Goal: Task Accomplishment & Management: Manage account settings

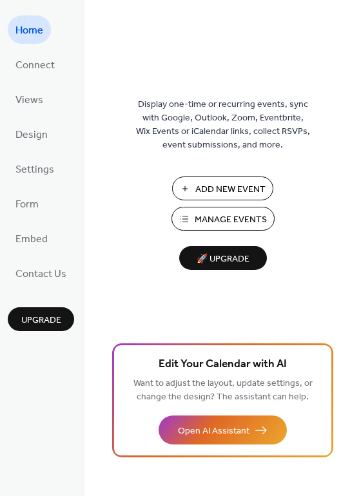
click at [231, 219] on span "Manage Events" at bounding box center [231, 220] width 72 height 14
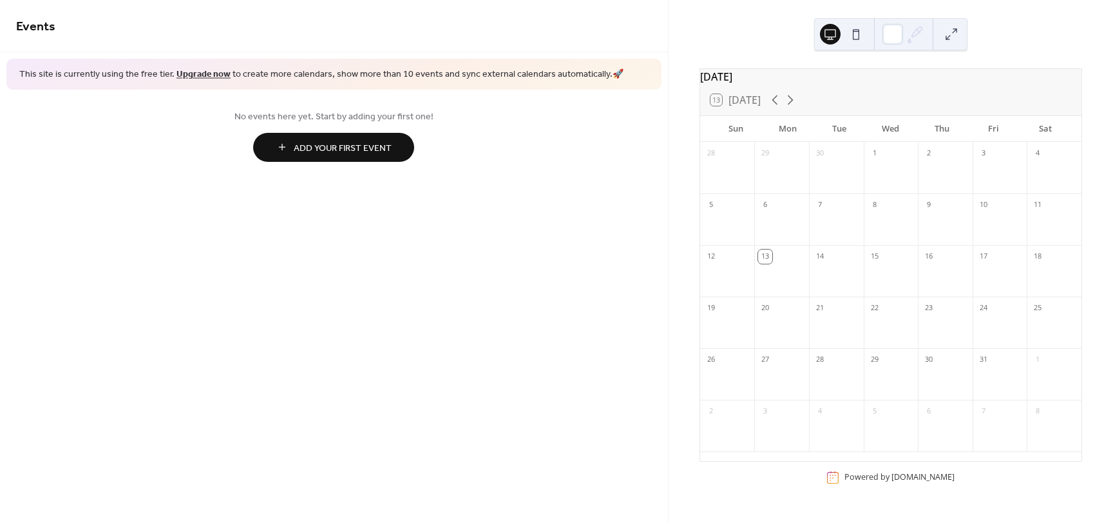
click at [325, 144] on span "Add Your First Event" at bounding box center [343, 148] width 98 height 14
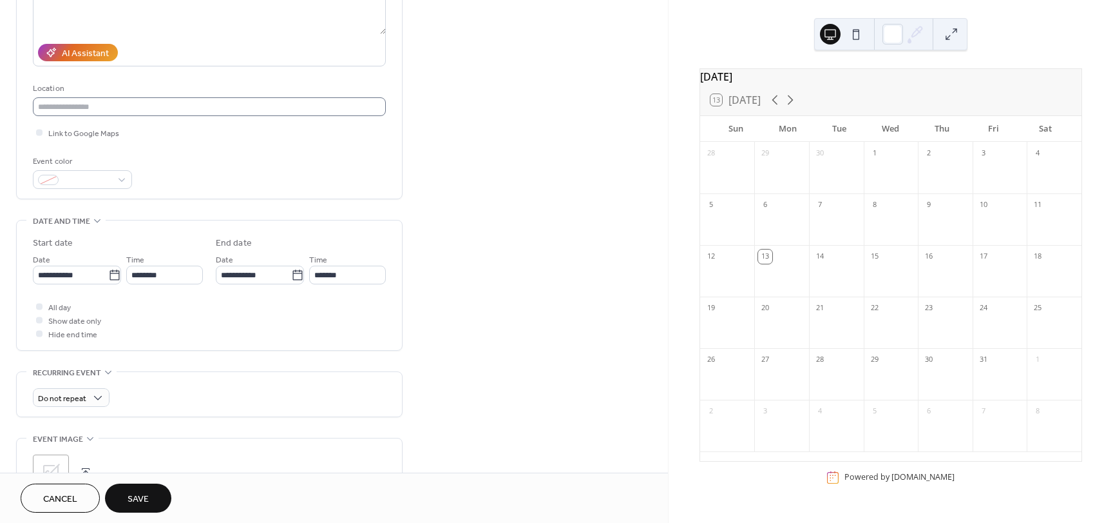
scroll to position [200, 0]
type input "**********"
click at [115, 273] on icon at bounding box center [114, 274] width 13 height 13
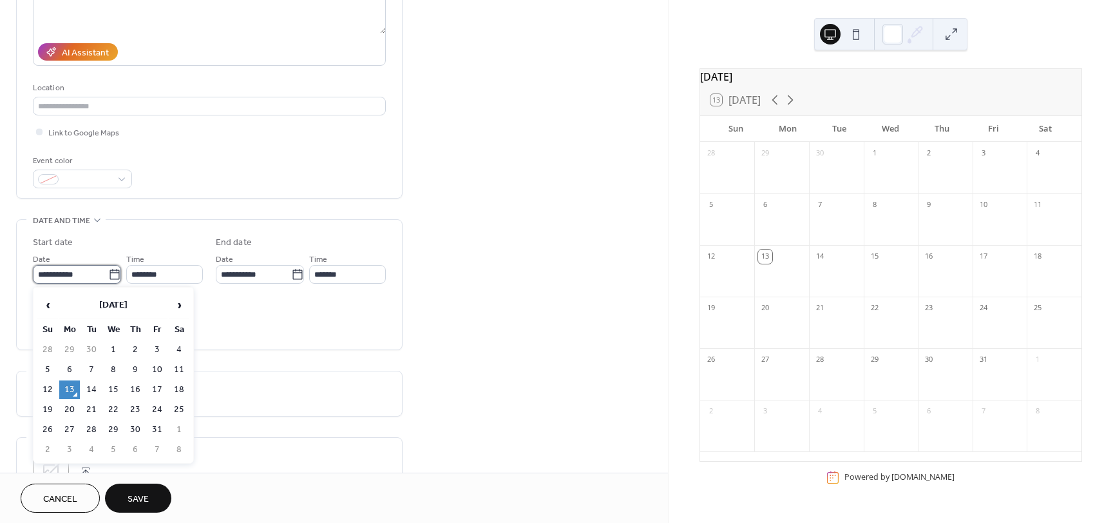
click at [108, 273] on input "**********" at bounding box center [70, 274] width 75 height 19
click at [179, 303] on span "›" at bounding box center [178, 305] width 19 height 26
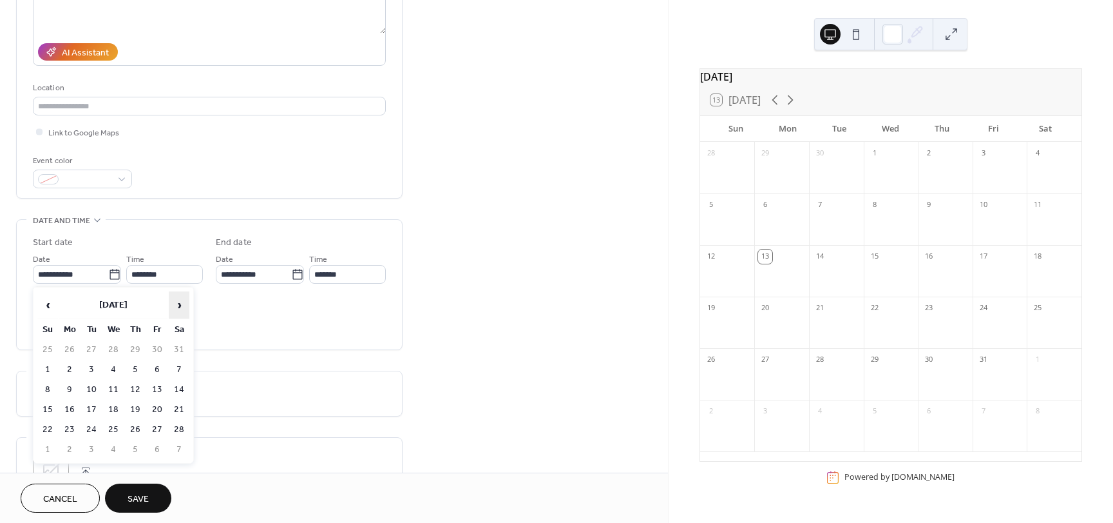
click at [179, 303] on span "›" at bounding box center [178, 305] width 19 height 26
click at [73, 407] on td "16" at bounding box center [69, 409] width 21 height 19
type input "**********"
click at [293, 274] on icon at bounding box center [297, 274] width 13 height 13
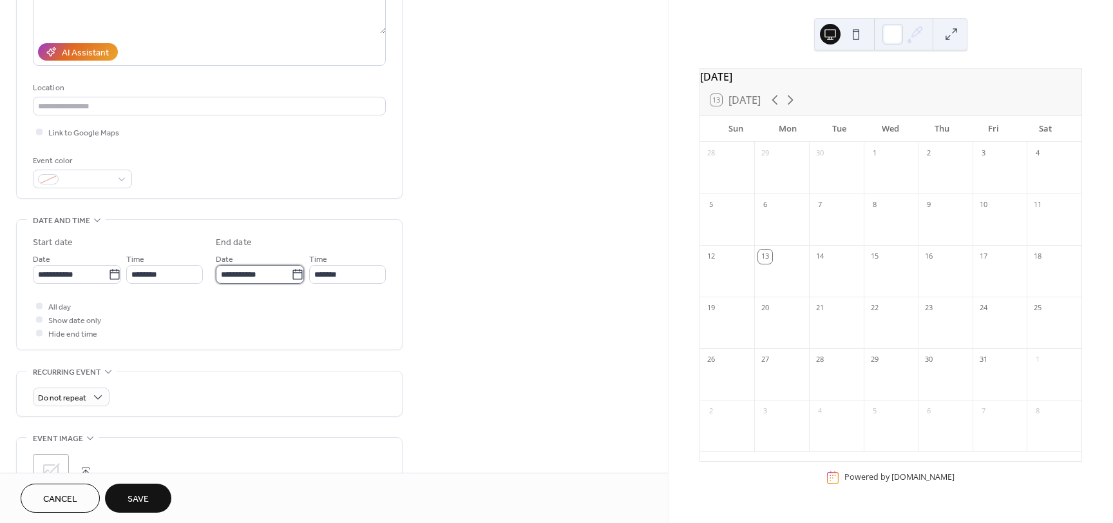
click at [291, 274] on input "**********" at bounding box center [253, 274] width 75 height 19
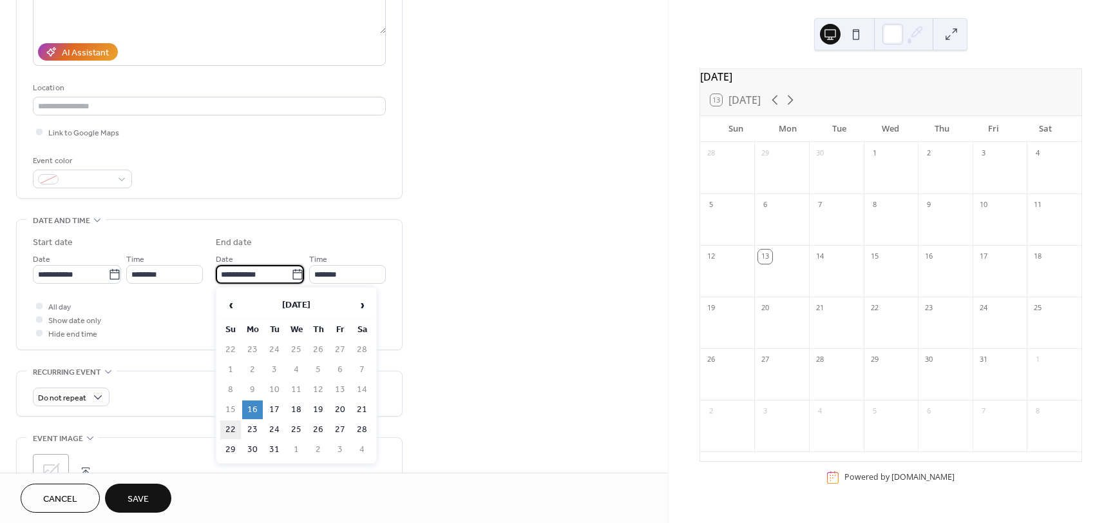
click at [228, 431] on td "22" at bounding box center [230, 429] width 21 height 19
type input "**********"
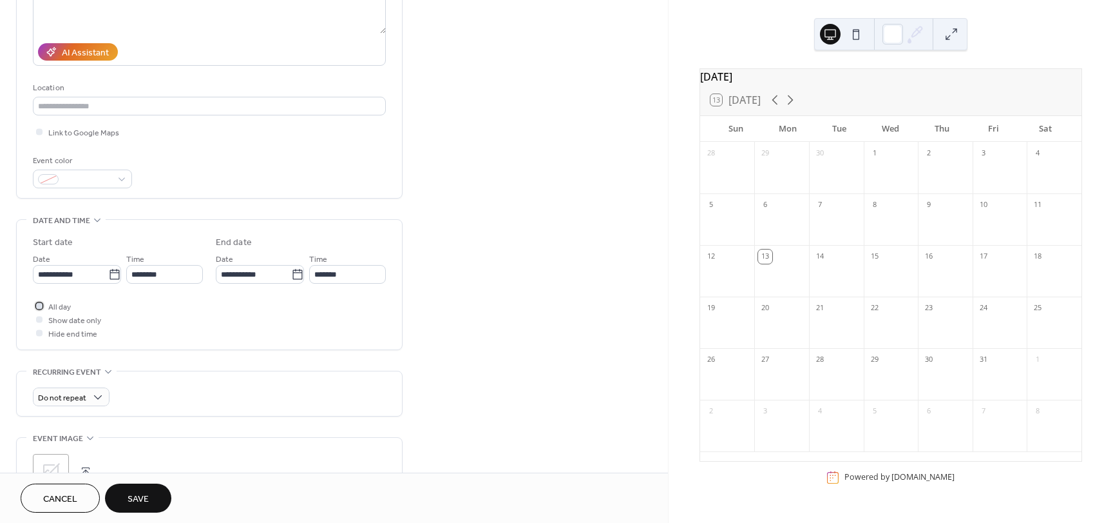
click at [41, 306] on div at bounding box center [39, 305] width 6 height 6
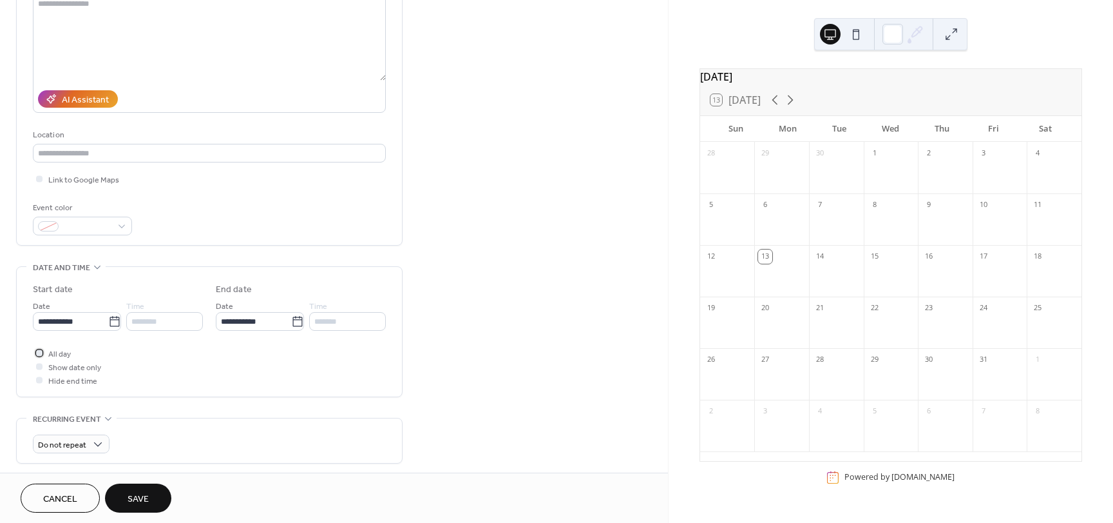
scroll to position [148, 0]
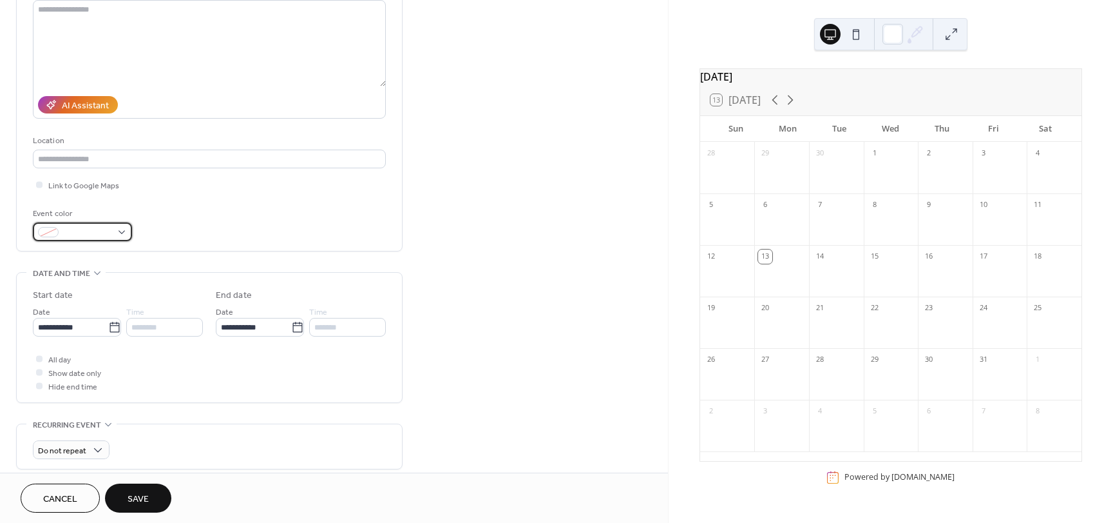
click at [123, 232] on div at bounding box center [82, 231] width 99 height 19
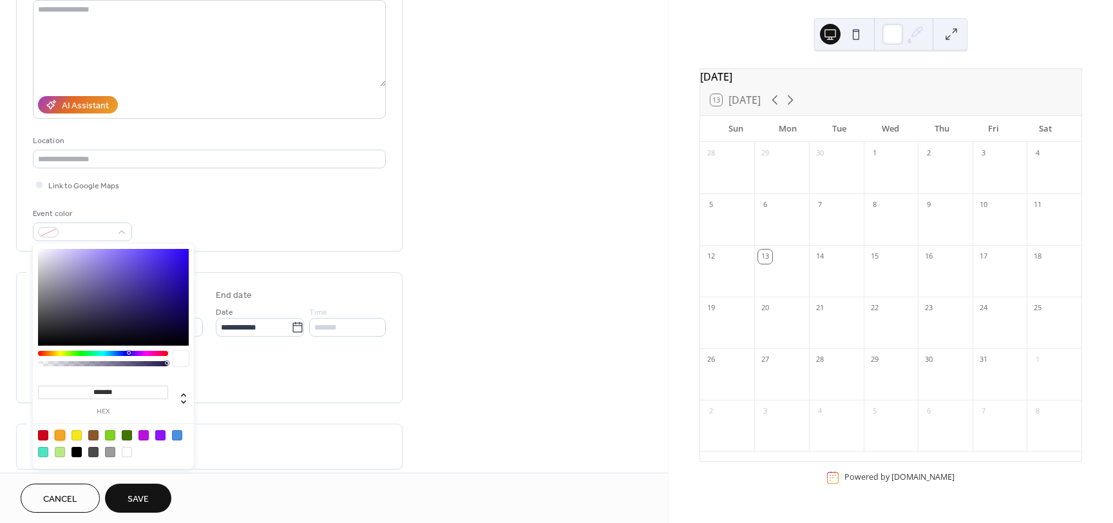
click at [62, 433] on div at bounding box center [60, 435] width 10 height 10
type input "*******"
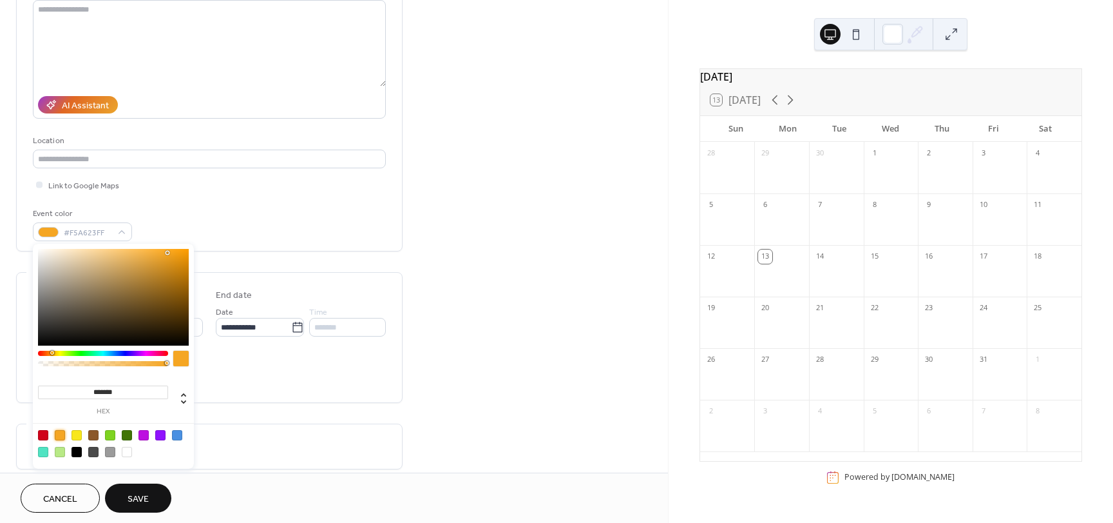
scroll to position [0, 0]
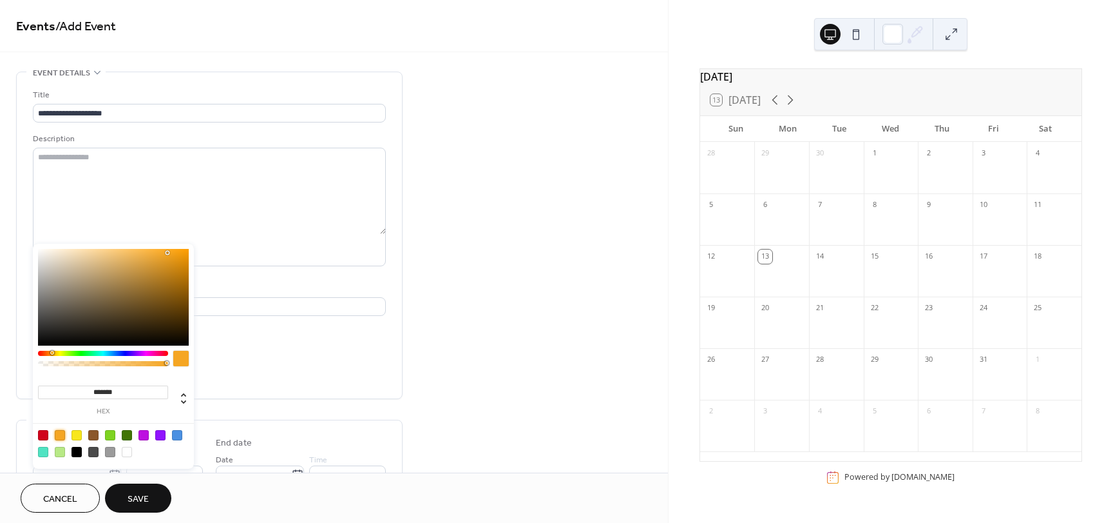
click at [145, 497] on span "Save" at bounding box center [138, 499] width 21 height 14
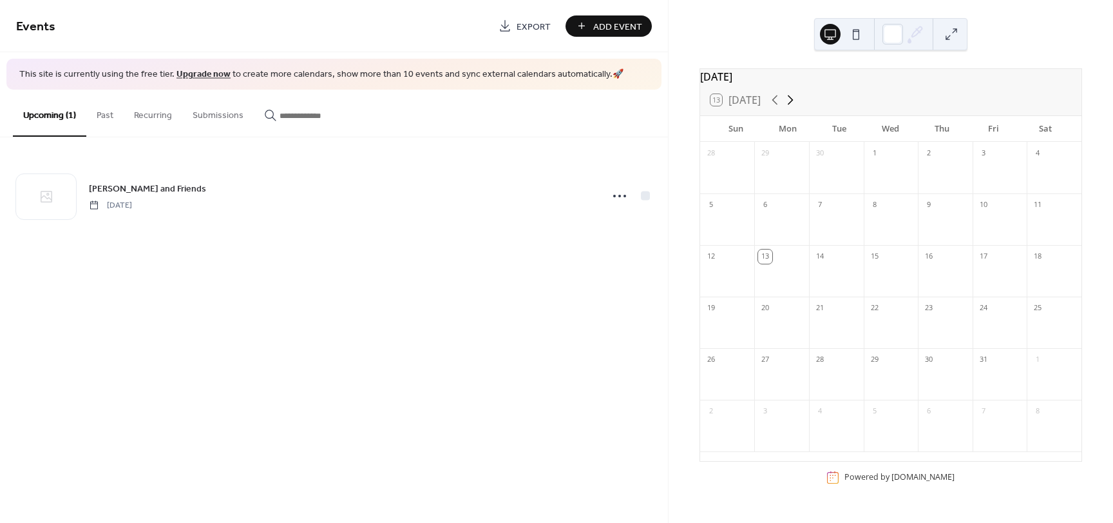
click at [796, 105] on icon at bounding box center [790, 99] width 15 height 15
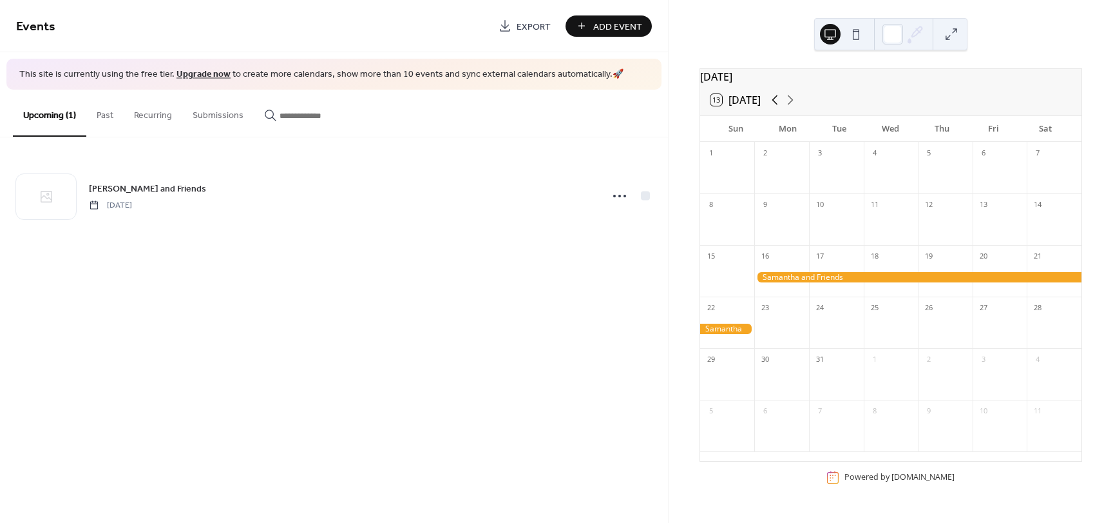
click at [774, 104] on icon at bounding box center [774, 99] width 15 height 15
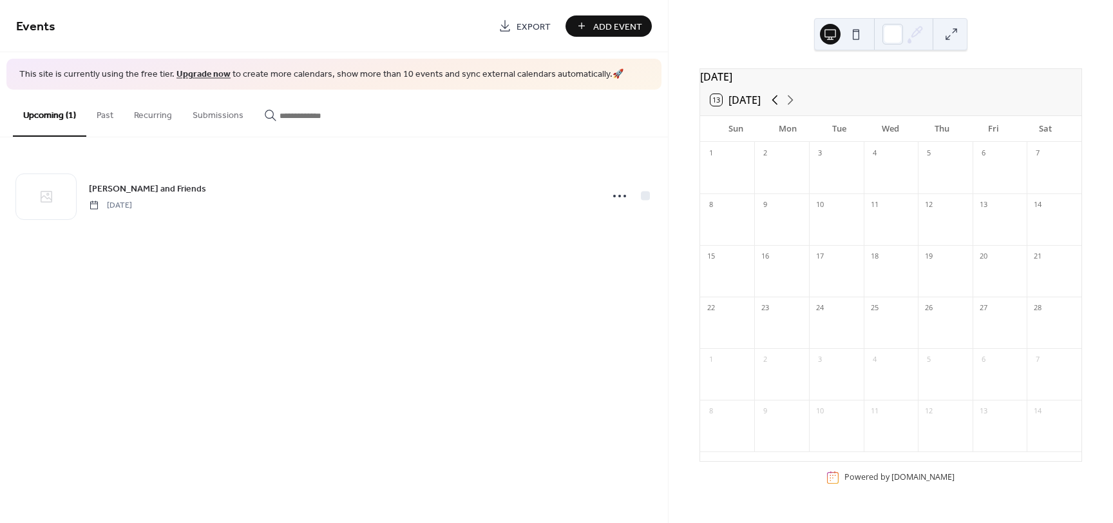
click at [774, 104] on icon at bounding box center [774, 99] width 15 height 15
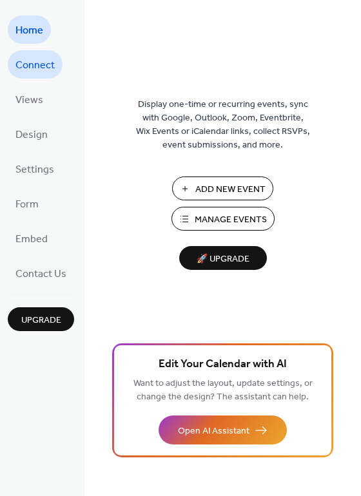
click at [46, 72] on span "Connect" at bounding box center [34, 65] width 39 height 21
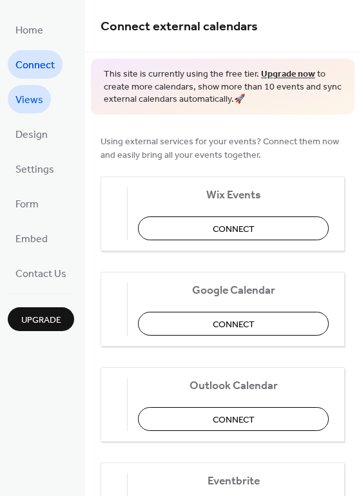
click at [34, 93] on span "Views" at bounding box center [29, 100] width 28 height 21
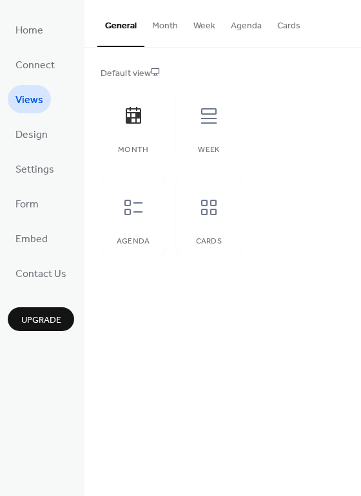
click at [162, 28] on button "Month" at bounding box center [164, 23] width 41 height 46
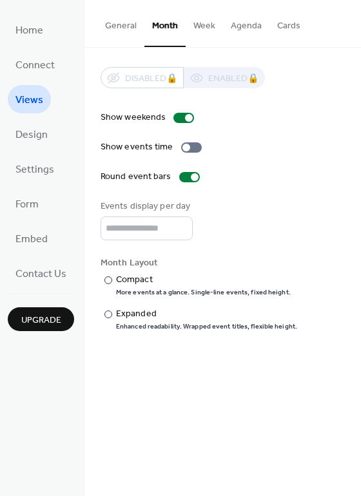
click at [209, 21] on button "Week" at bounding box center [204, 23] width 37 height 46
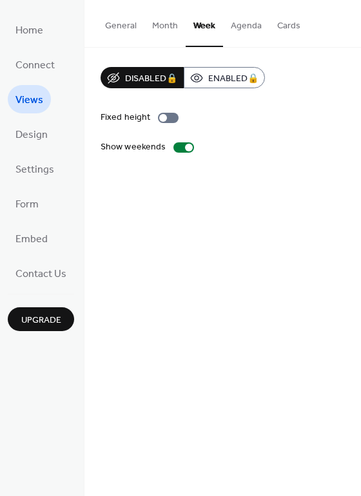
click at [253, 22] on button "Agenda" at bounding box center [246, 23] width 46 height 46
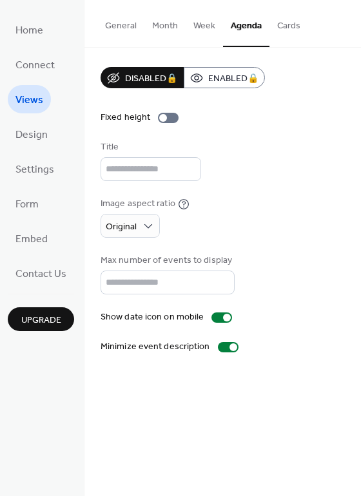
click at [287, 32] on button "Cards" at bounding box center [288, 23] width 39 height 46
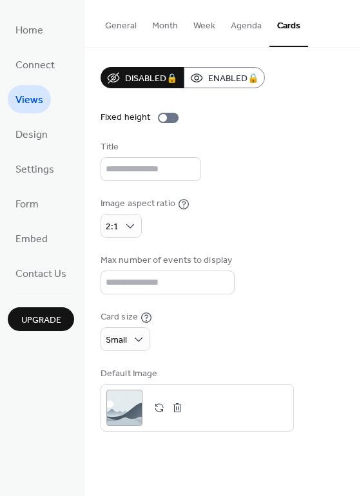
click at [120, 32] on button "General" at bounding box center [120, 23] width 47 height 46
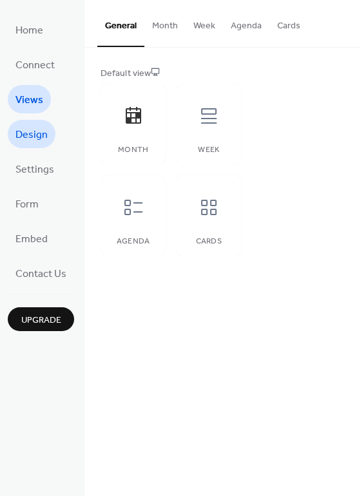
click at [39, 135] on span "Design" at bounding box center [31, 135] width 32 height 21
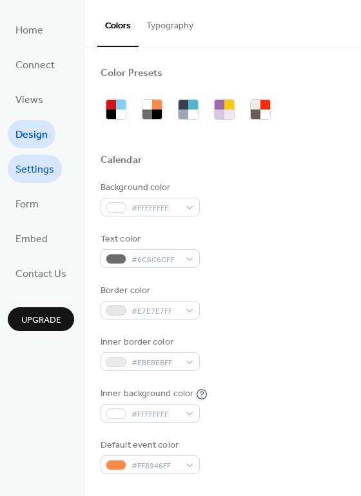
click at [39, 170] on span "Settings" at bounding box center [34, 170] width 39 height 21
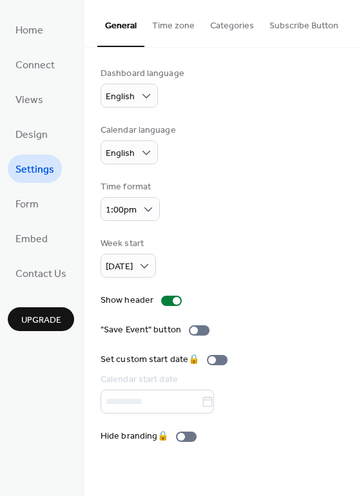
click at [181, 32] on button "Time zone" at bounding box center [173, 23] width 58 height 46
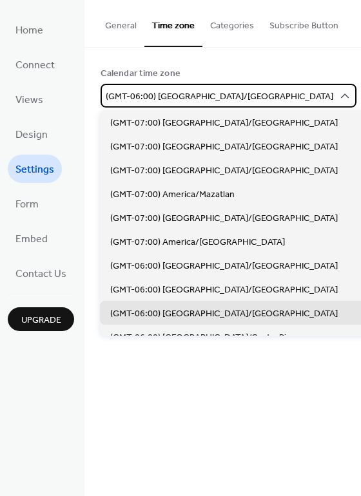
scroll to position [452, 0]
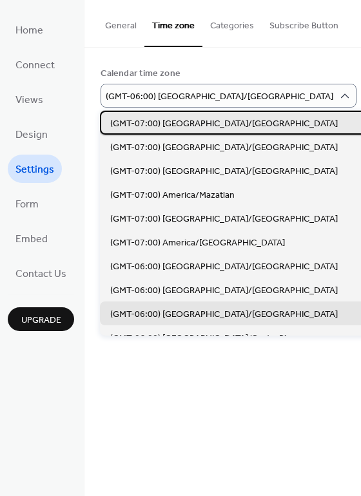
click at [202, 126] on span "(GMT-07:00) [GEOGRAPHIC_DATA]/[GEOGRAPHIC_DATA]" at bounding box center [223, 124] width 227 height 14
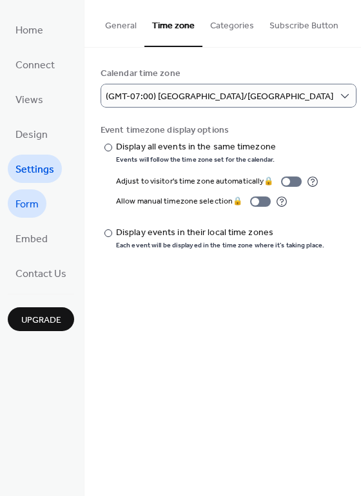
click at [18, 203] on span "Form" at bounding box center [26, 205] width 23 height 21
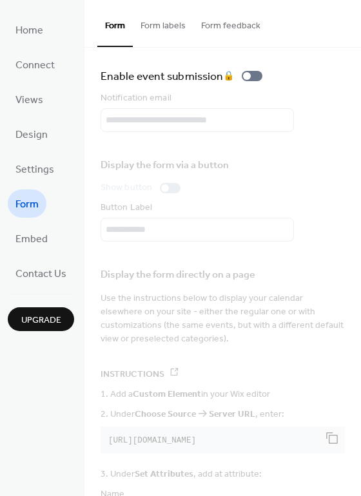
click at [164, 27] on button "Form labels" at bounding box center [163, 23] width 61 height 46
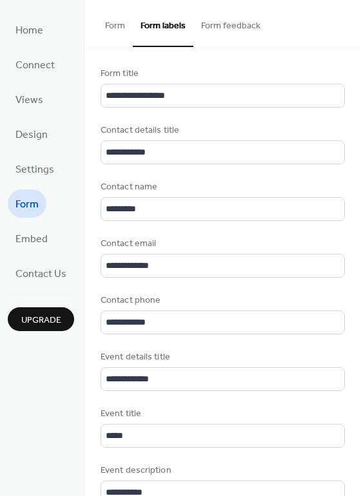
click at [222, 24] on button "Form feedback" at bounding box center [230, 23] width 75 height 46
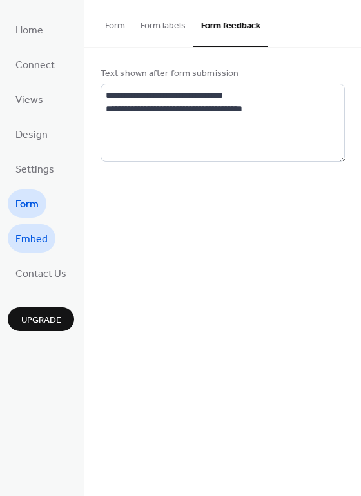
click at [31, 238] on span "Embed" at bounding box center [31, 239] width 32 height 21
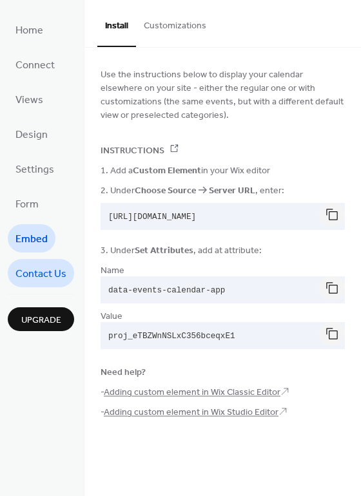
click at [37, 278] on span "Contact Us" at bounding box center [40, 274] width 51 height 21
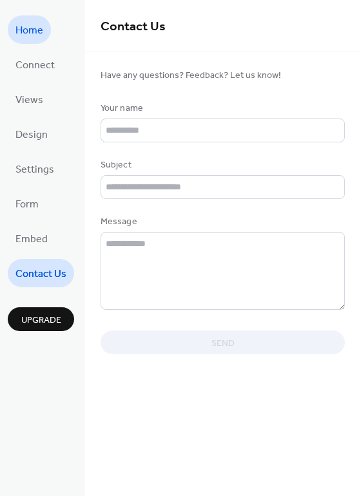
click at [45, 35] on link "Home" at bounding box center [29, 29] width 43 height 28
